Goal: Information Seeking & Learning: Learn about a topic

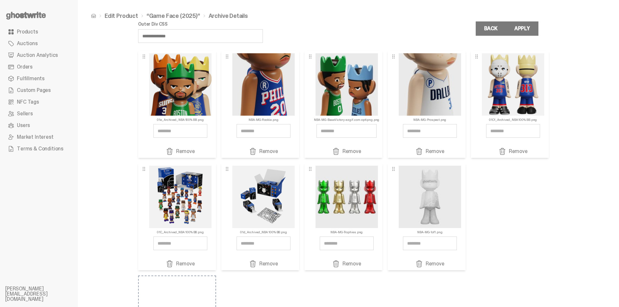
click at [33, 25] on ul "Products Auctions Auction Analytics Orders Fulfillments Custom Pages NFC Tags S…" at bounding box center [39, 153] width 78 height 307
click at [32, 31] on span "Products" at bounding box center [27, 31] width 21 height 5
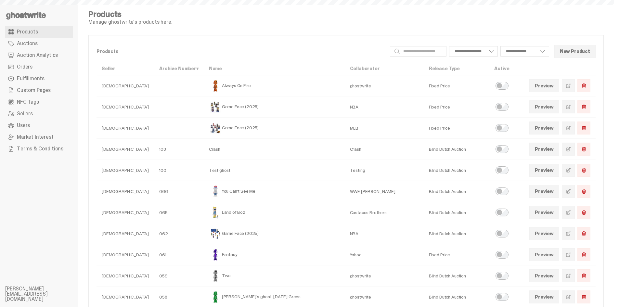
click at [36, 17] on icon at bounding box center [26, 15] width 42 height 10
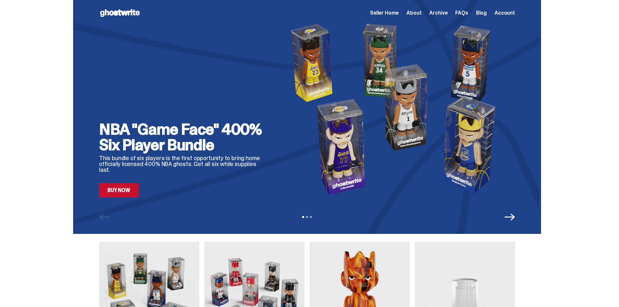
drag, startPoint x: 310, startPoint y: 222, endPoint x: 310, endPoint y: 218, distance: 3.9
click at [310, 222] on div "View slide 1 View slide 2 View slide 3" at bounding box center [307, 217] width 468 height 10
click at [310, 218] on div "View slide 1 View slide 2 View slide 3" at bounding box center [307, 217] width 468 height 10
click at [308, 217] on button "View slide 2" at bounding box center [307, 217] width 2 height 2
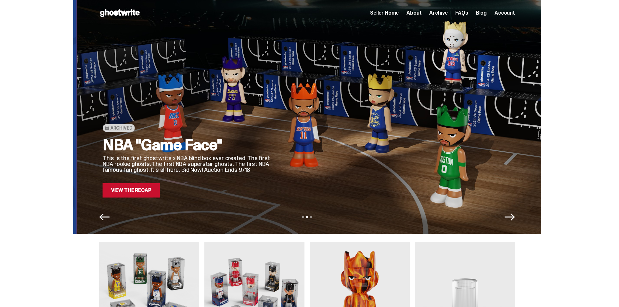
click at [161, 193] on div "NBA "Game Face" This is the first ghostwrite x NBA blind box ever created. The …" at bounding box center [187, 167] width 169 height 60
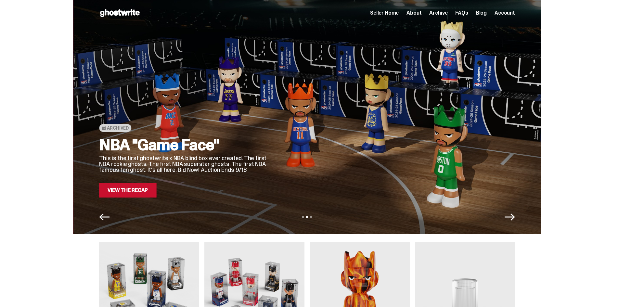
click at [142, 191] on link "View the Recap" at bounding box center [127, 190] width 57 height 14
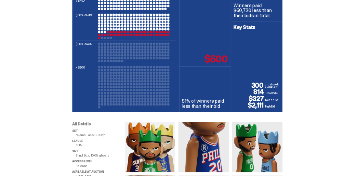
scroll to position [288, 0]
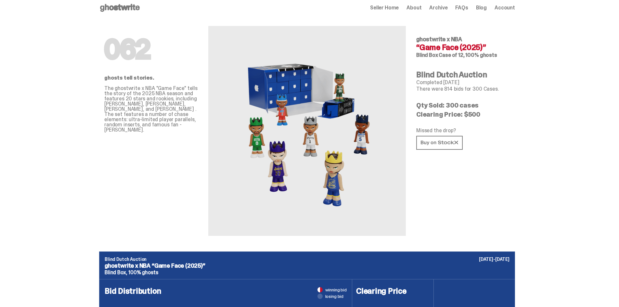
scroll to position [0, 0]
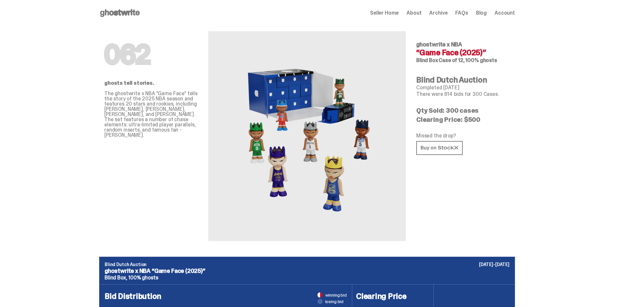
click at [447, 12] on span "Archive" at bounding box center [438, 12] width 18 height 5
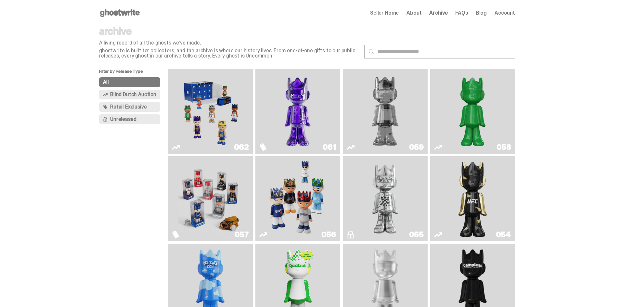
scroll to position [32, 0]
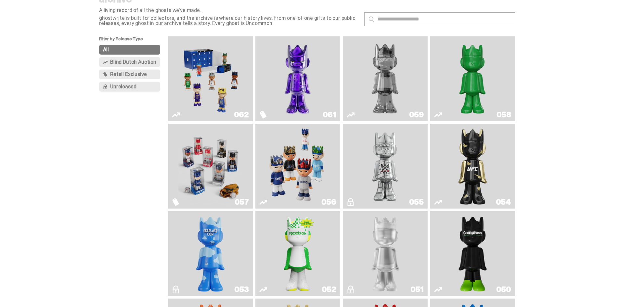
drag, startPoint x: 204, startPoint y: 159, endPoint x: 327, endPoint y: 139, distance: 124.7
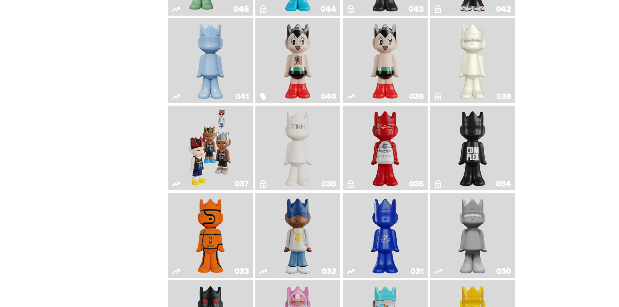
scroll to position [552, 0]
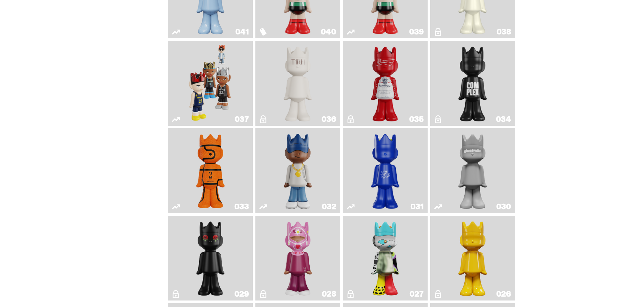
click at [194, 159] on img "Game Ball" at bounding box center [210, 171] width 34 height 80
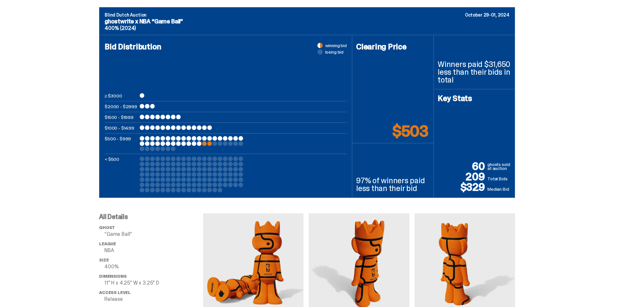
scroll to position [292, 0]
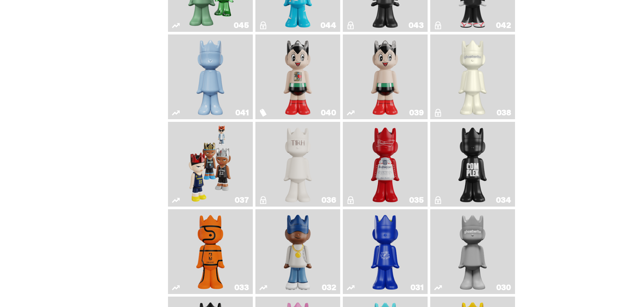
scroll to position [390, 0]
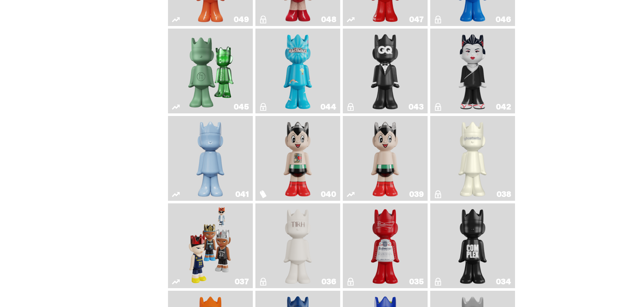
click at [384, 157] on img "Astro Boy" at bounding box center [385, 159] width 34 height 80
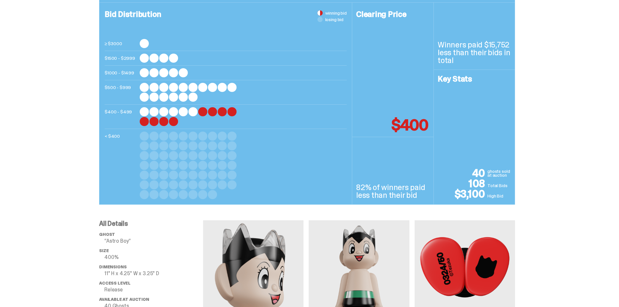
scroll to position [292, 0]
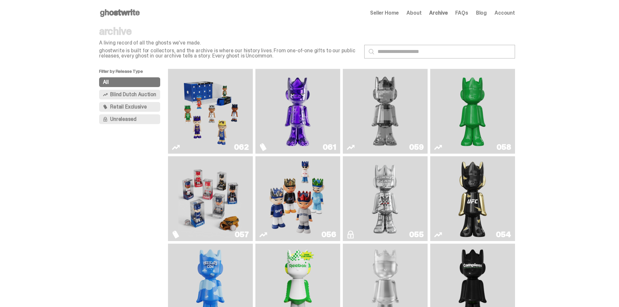
click at [222, 115] on img "Game Face (2025)" at bounding box center [210, 111] width 64 height 80
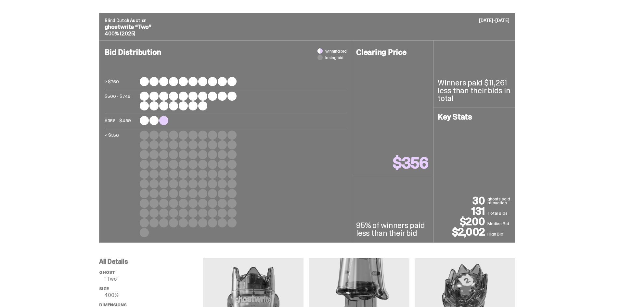
scroll to position [292, 0]
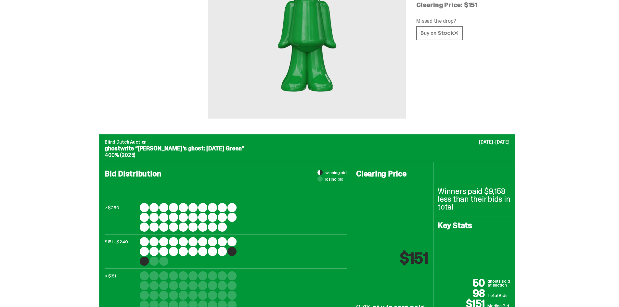
scroll to position [260, 0]
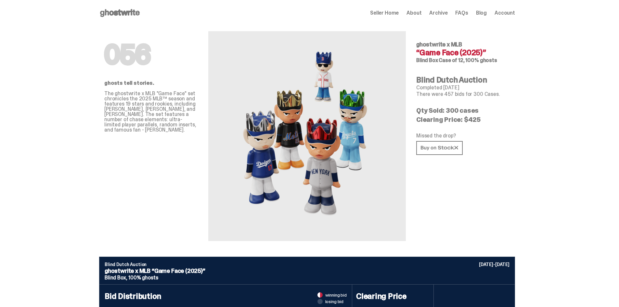
click at [390, 14] on span "Seller Home" at bounding box center [384, 12] width 29 height 5
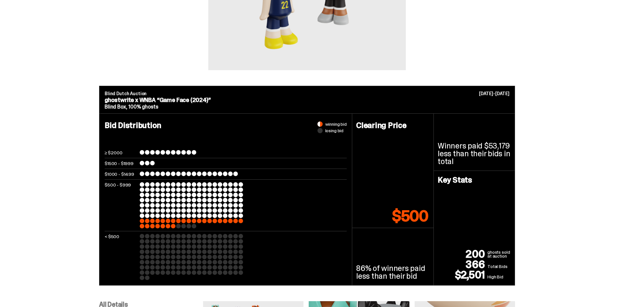
scroll to position [162, 0]
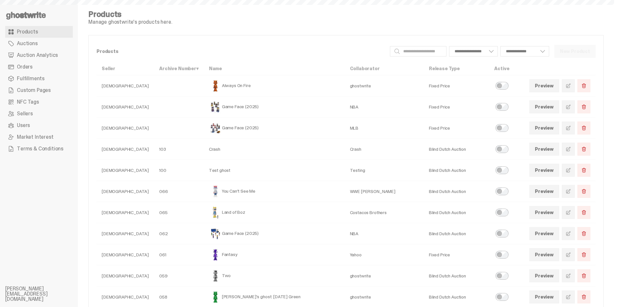
select select
click at [49, 46] on link "Auctions" at bounding box center [39, 44] width 68 height 12
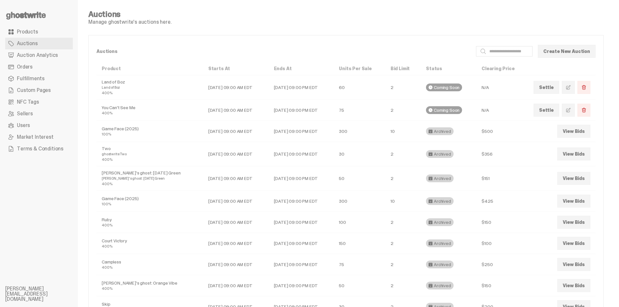
click at [569, 200] on link "View Bids" at bounding box center [573, 201] width 33 height 13
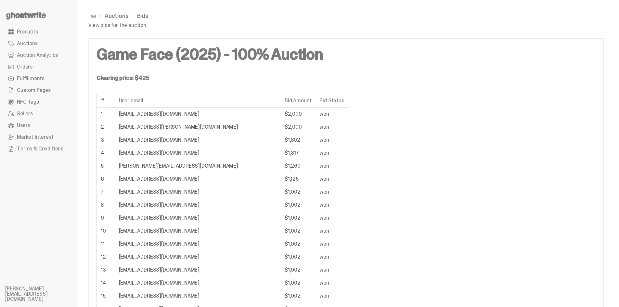
drag, startPoint x: 101, startPoint y: 100, endPoint x: 288, endPoint y: 114, distance: 188.0
copy table
drag, startPoint x: 465, startPoint y: 102, endPoint x: 428, endPoint y: 63, distance: 53.8
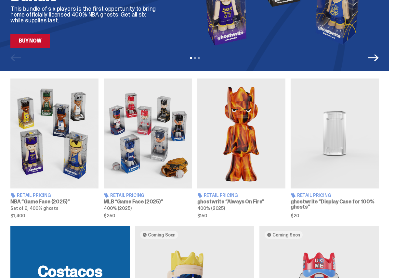
scroll to position [195, 0]
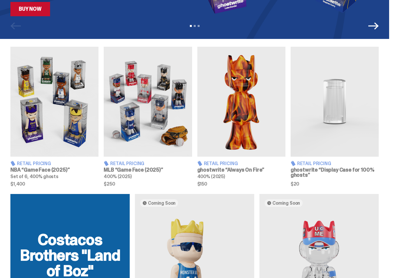
click at [70, 116] on img at bounding box center [54, 102] width 88 height 110
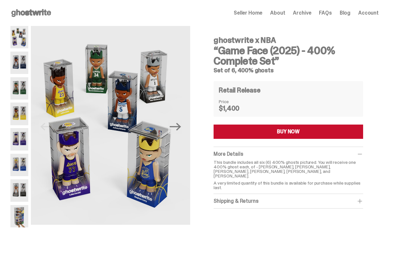
drag, startPoint x: 259, startPoint y: 168, endPoint x: 353, endPoint y: 172, distance: 94.0
click at [353, 172] on p "This bundle includes all six (6) 400% ghosts pictured. You will receive one 400…" at bounding box center [287, 169] width 149 height 18
copy p "Anthony Edwards, Giannis Antetokounmpo, LeBron James, Luka Dončić, Stephen Curr…"
click at [276, 222] on div "ghostwrite x NBA “Game Face (2025) - 400% Complete Set” Set of 6, 400% ghosts R…" at bounding box center [288, 135] width 181 height 219
click at [262, 13] on span "Seller Home" at bounding box center [248, 12] width 29 height 5
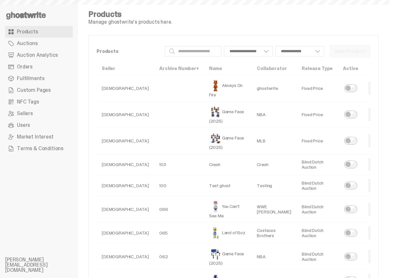
select select
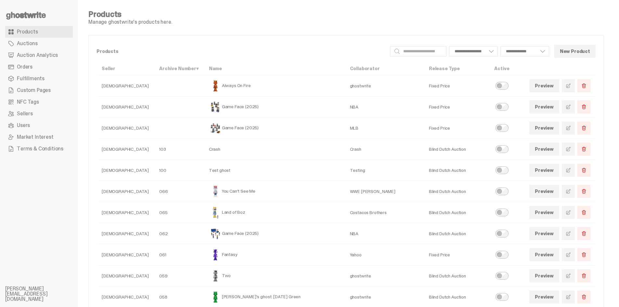
click at [393, 237] on link at bounding box center [568, 233] width 13 height 13
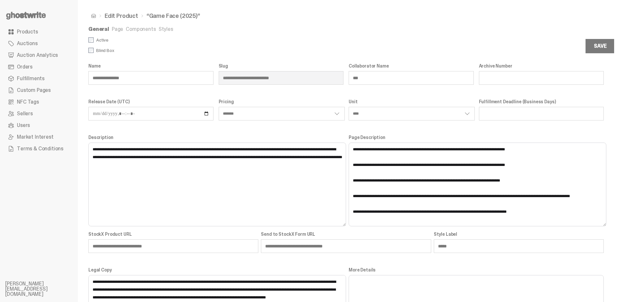
click at [117, 27] on link "Page" at bounding box center [117, 29] width 11 height 7
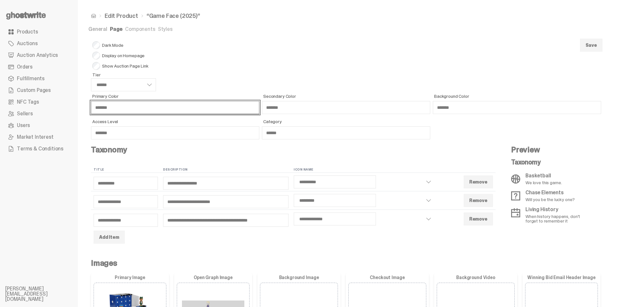
click at [107, 109] on input "*******" at bounding box center [175, 107] width 168 height 13
click at [139, 107] on input "*******" at bounding box center [175, 107] width 168 height 13
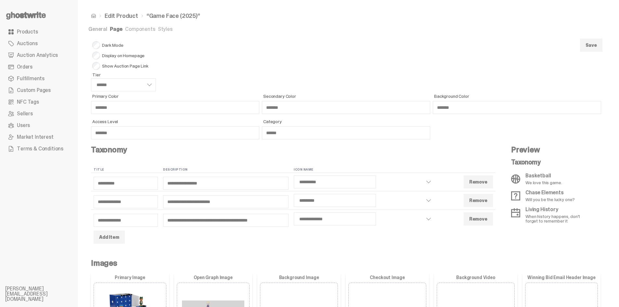
click at [304, 55] on form "Dark Mode Display on Homepage Show Auction Page Link Tier ****** ****** ****** …" at bounding box center [345, 288] width 515 height 503
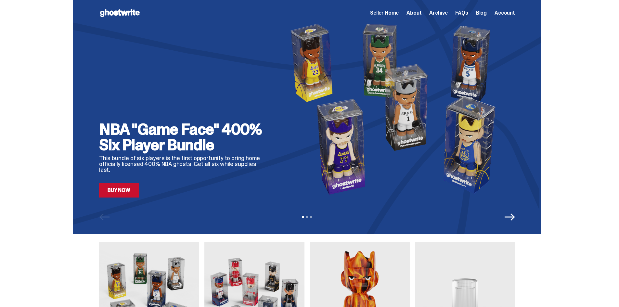
click at [447, 10] on span "Archive" at bounding box center [438, 12] width 18 height 5
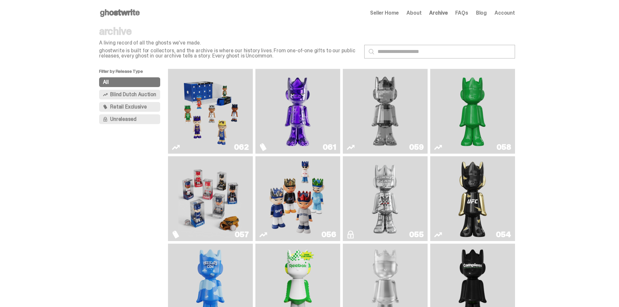
scroll to position [32, 0]
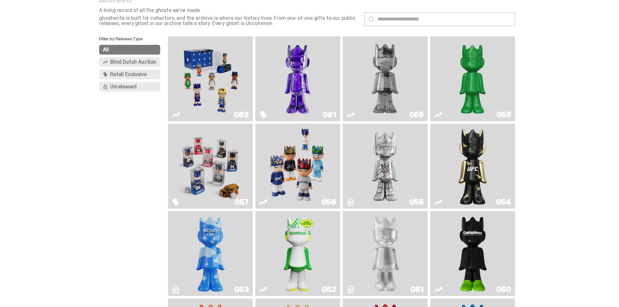
click at [397, 100] on img "Two" at bounding box center [385, 79] width 64 height 80
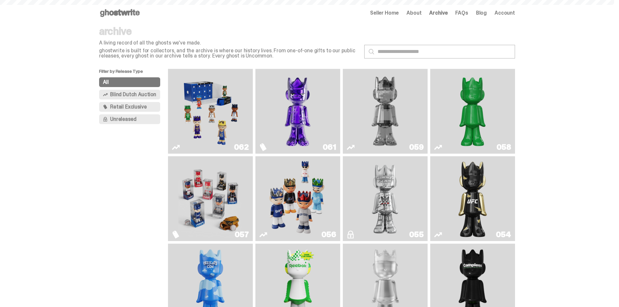
scroll to position [32, 0]
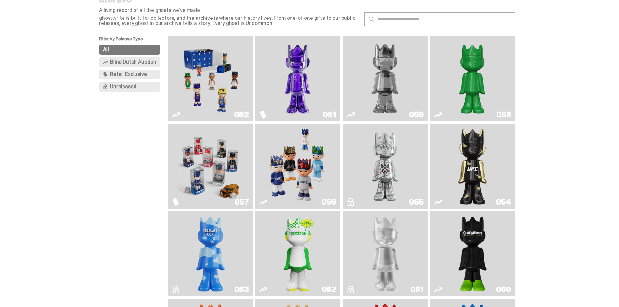
click at [296, 92] on img "Fantasy" at bounding box center [298, 79] width 64 height 80
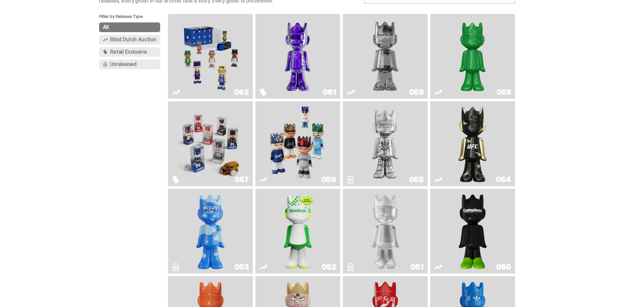
scroll to position [65, 0]
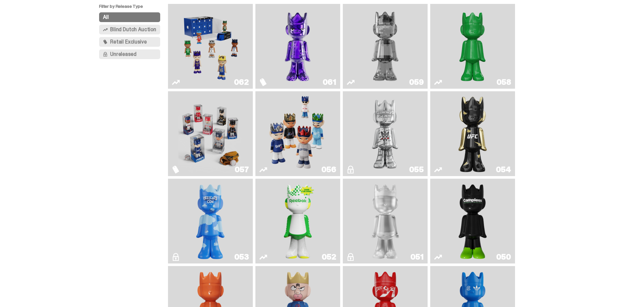
click at [209, 63] on img "Game Face (2025)" at bounding box center [210, 46] width 64 height 80
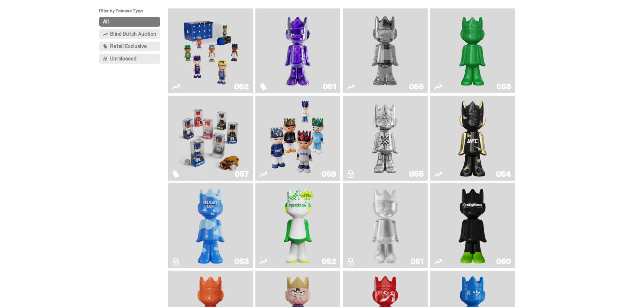
scroll to position [65, 0]
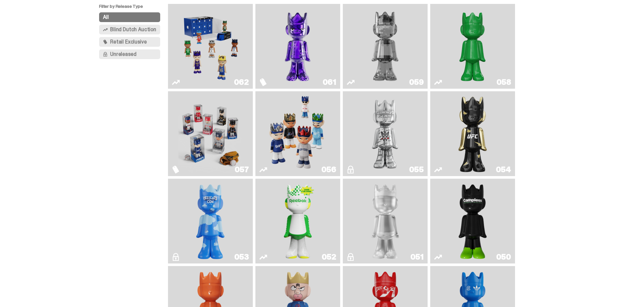
click at [397, 128] on img "I Was There SummerSlam" at bounding box center [385, 134] width 64 height 80
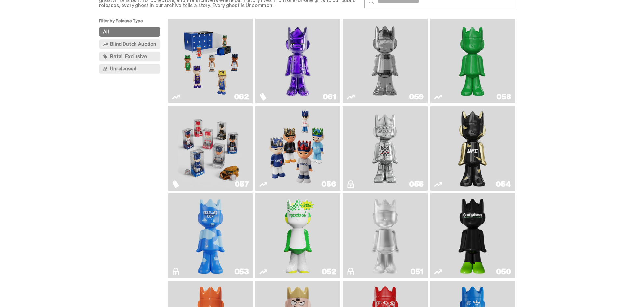
scroll to position [65, 0]
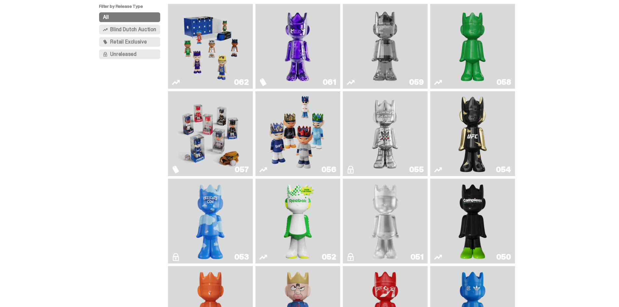
click at [412, 117] on img "I Was There SummerSlam" at bounding box center [385, 134] width 64 height 80
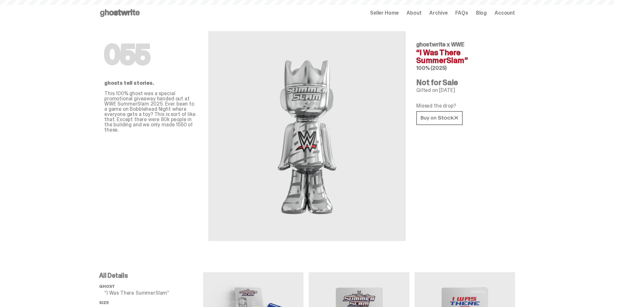
scroll to position [65, 0]
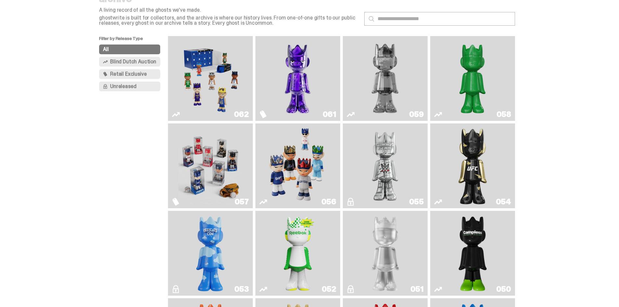
scroll to position [32, 0]
click at [397, 188] on img "I Was There SummerSlam" at bounding box center [385, 166] width 64 height 80
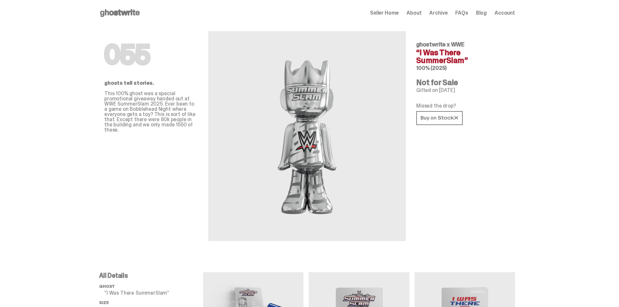
scroll to position [32, 0]
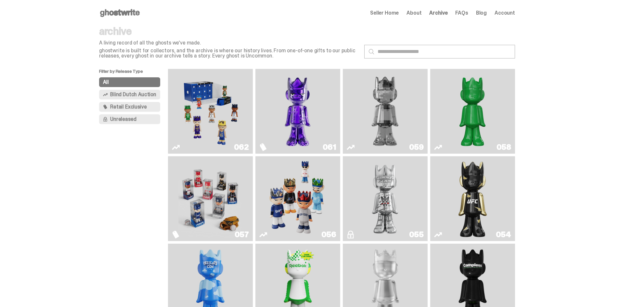
scroll to position [32, 0]
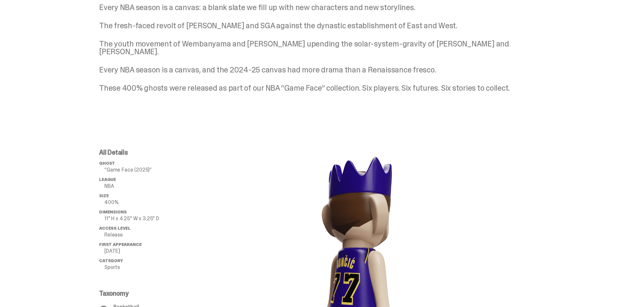
scroll to position [390, 0]
